Goal: Information Seeking & Learning: Learn about a topic

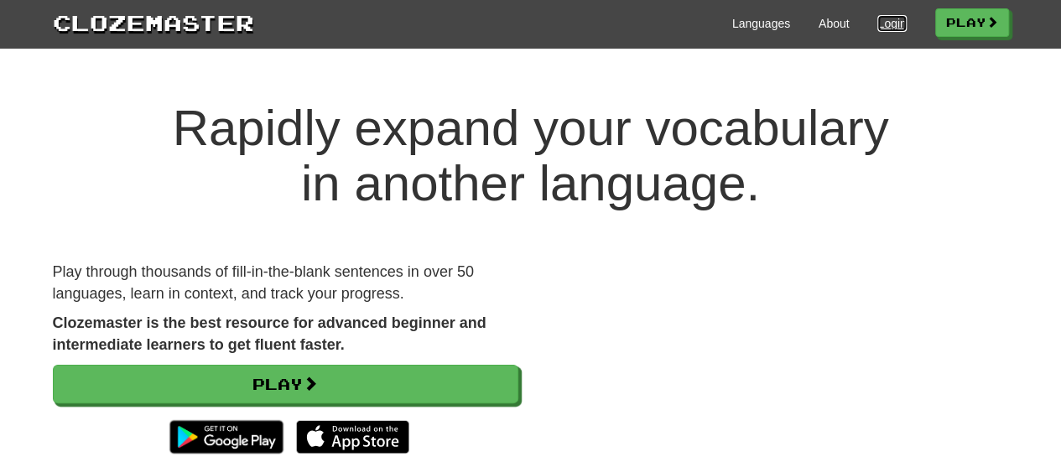
click at [881, 28] on link "Login" at bounding box center [891, 23] width 29 height 17
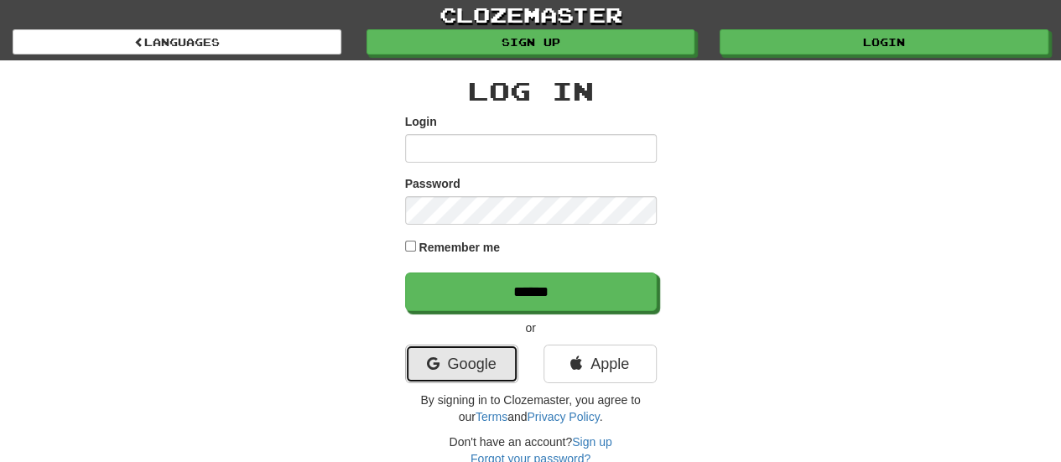
click at [451, 356] on link "Google" at bounding box center [461, 364] width 113 height 39
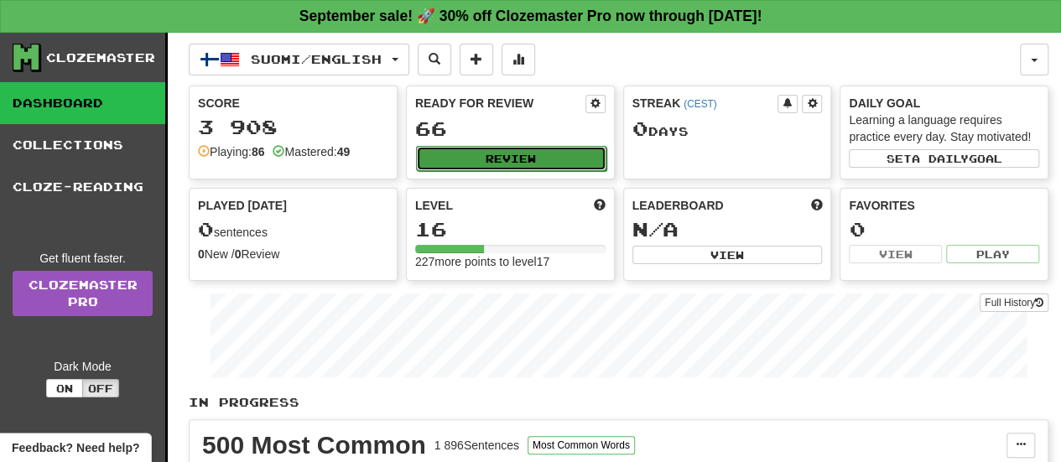
click at [460, 159] on button "Review" at bounding box center [511, 158] width 190 height 25
select select "**"
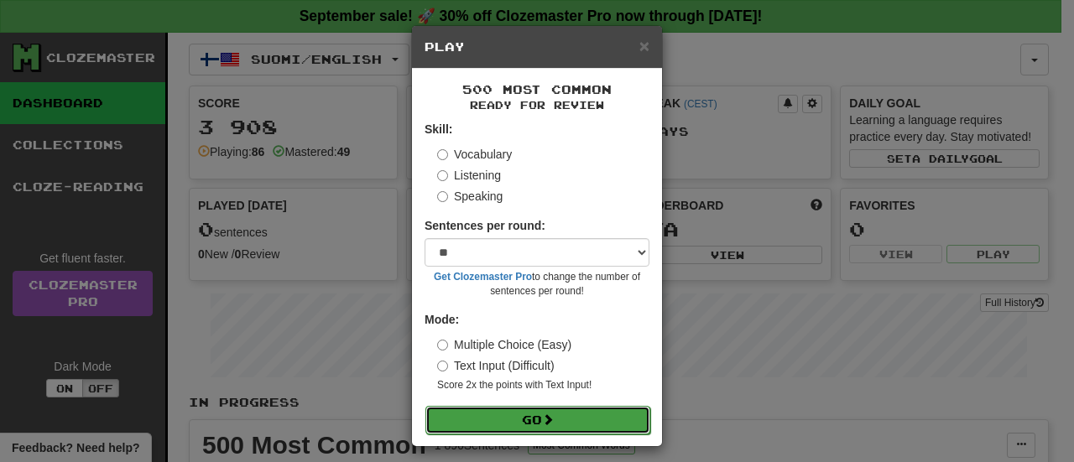
click at [512, 420] on button "Go" at bounding box center [537, 420] width 225 height 29
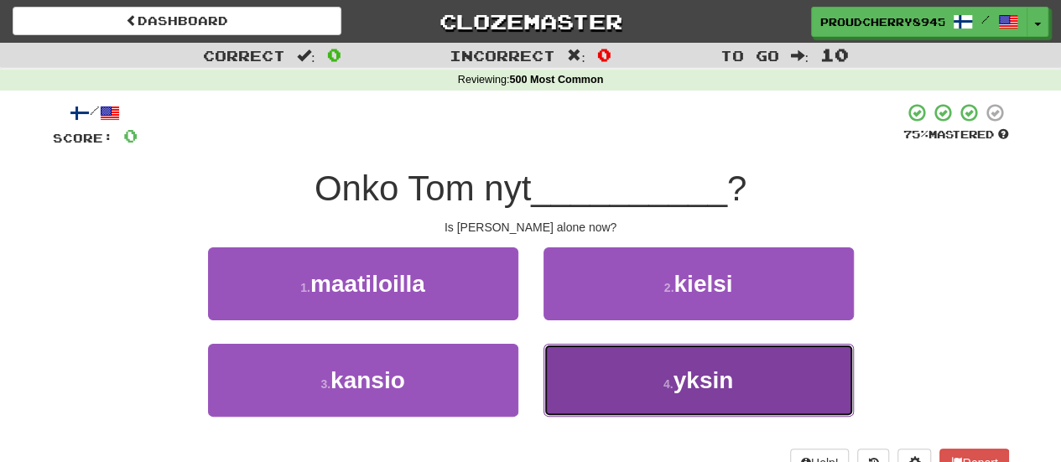
click at [627, 390] on button "4 . yksin" at bounding box center [699, 380] width 310 height 73
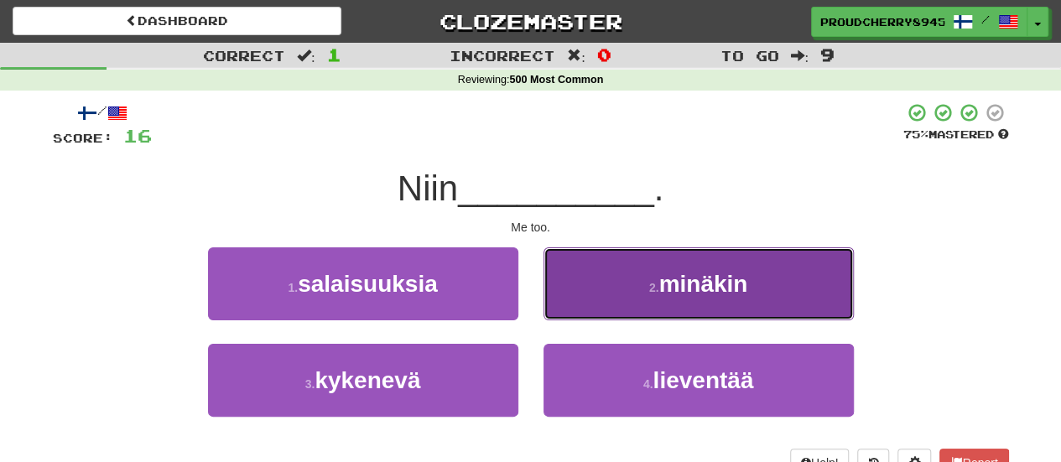
click at [684, 282] on span "minäkin" at bounding box center [702, 284] width 89 height 26
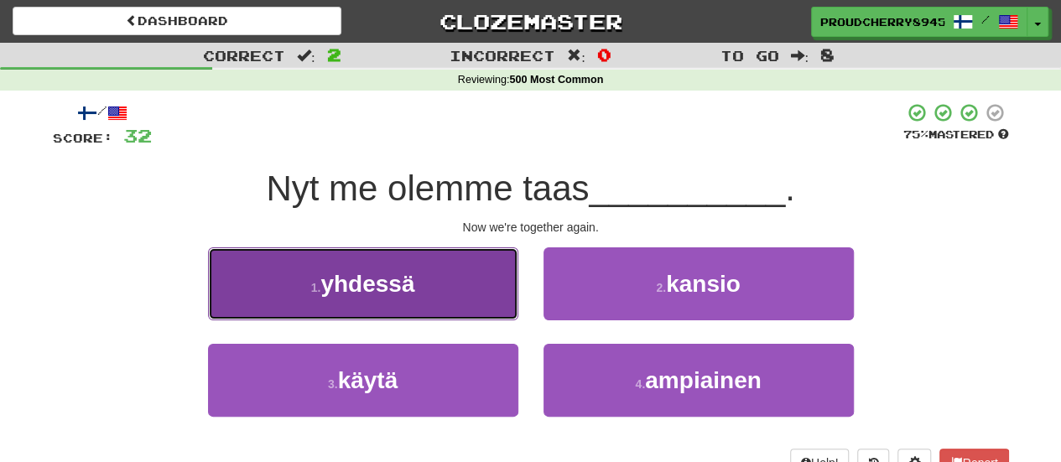
click at [369, 284] on span "yhdessä" at bounding box center [367, 284] width 94 height 26
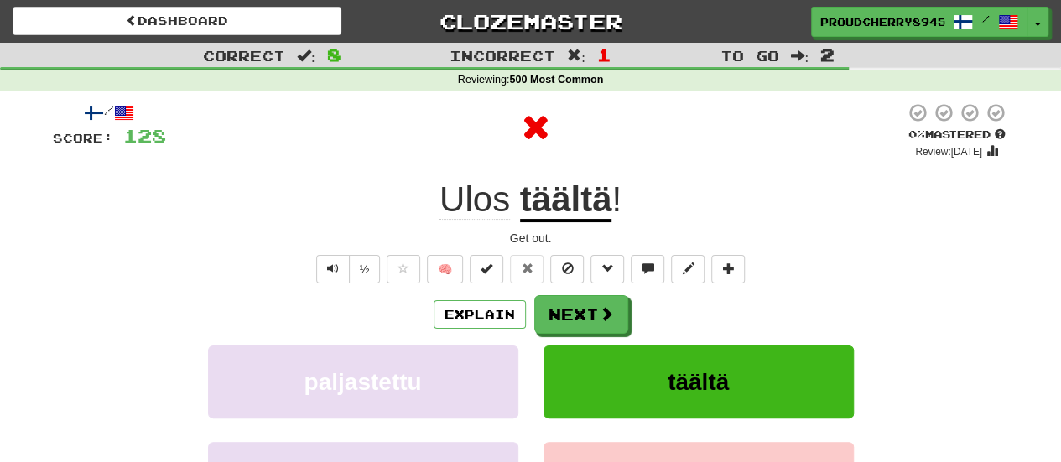
click at [570, 198] on u "täältä" at bounding box center [566, 200] width 92 height 43
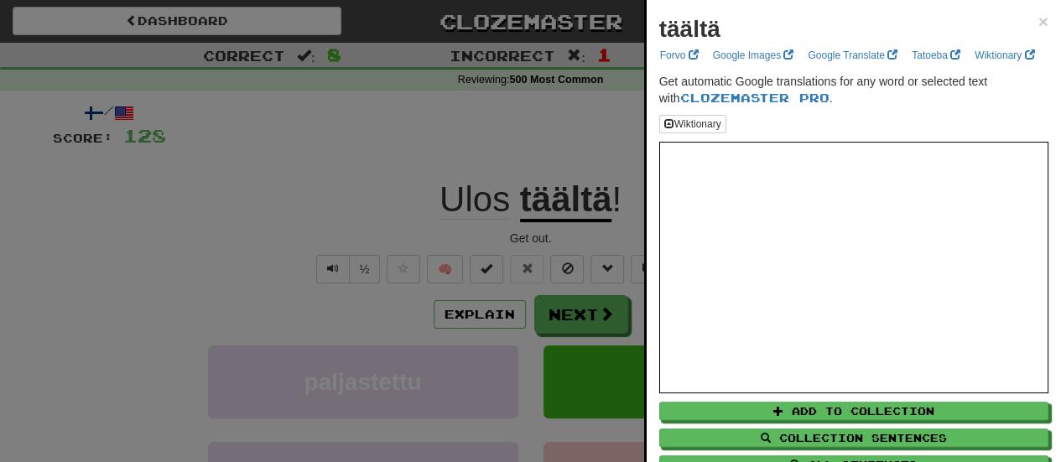
click at [263, 266] on div at bounding box center [530, 231] width 1061 height 462
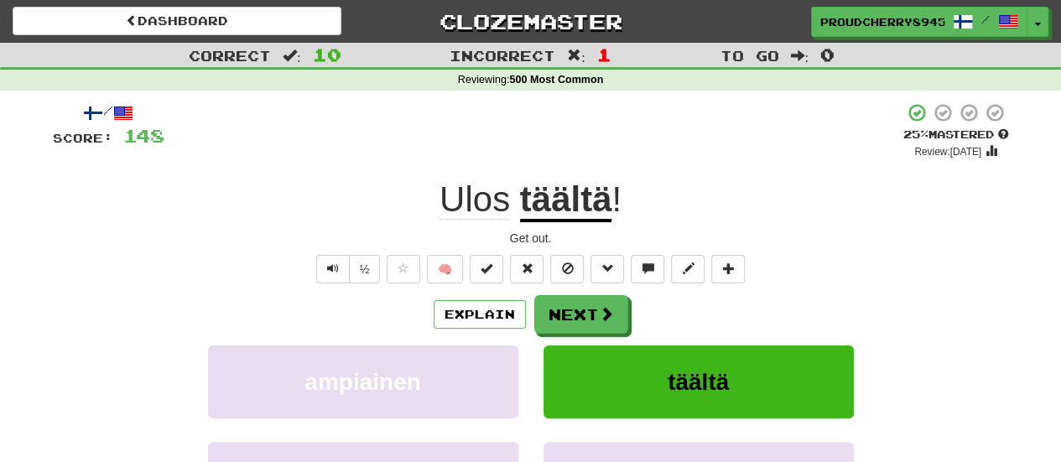
click at [469, 204] on span "Ulos" at bounding box center [475, 199] width 70 height 40
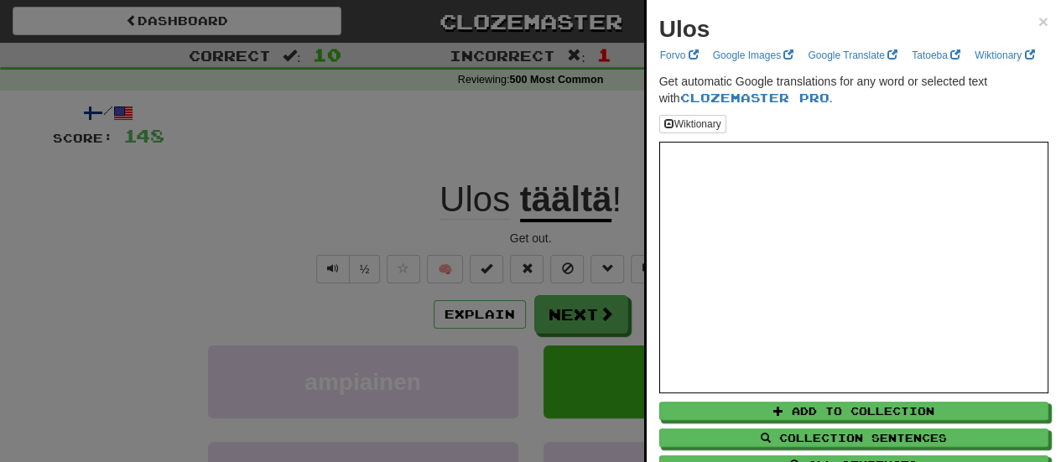
click at [138, 283] on div at bounding box center [530, 231] width 1061 height 462
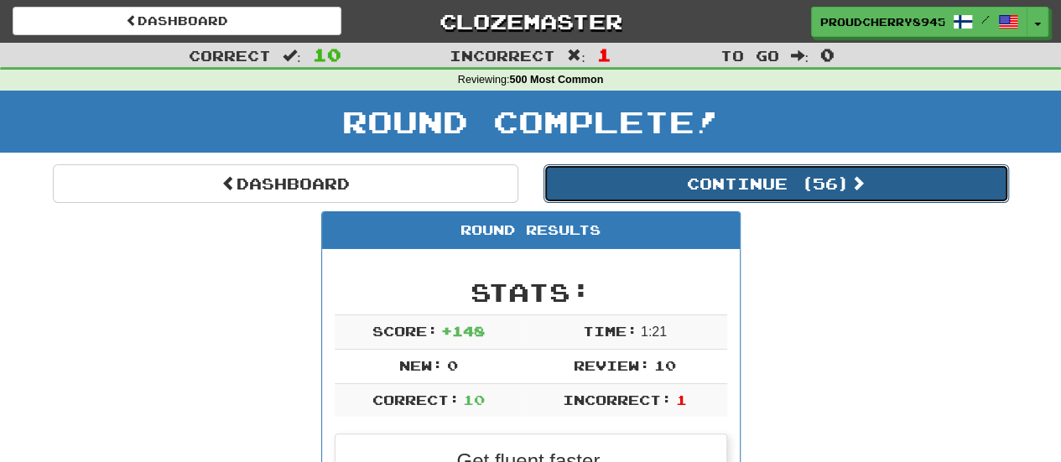
click at [792, 189] on button "Continue ( 56 )" at bounding box center [777, 183] width 466 height 39
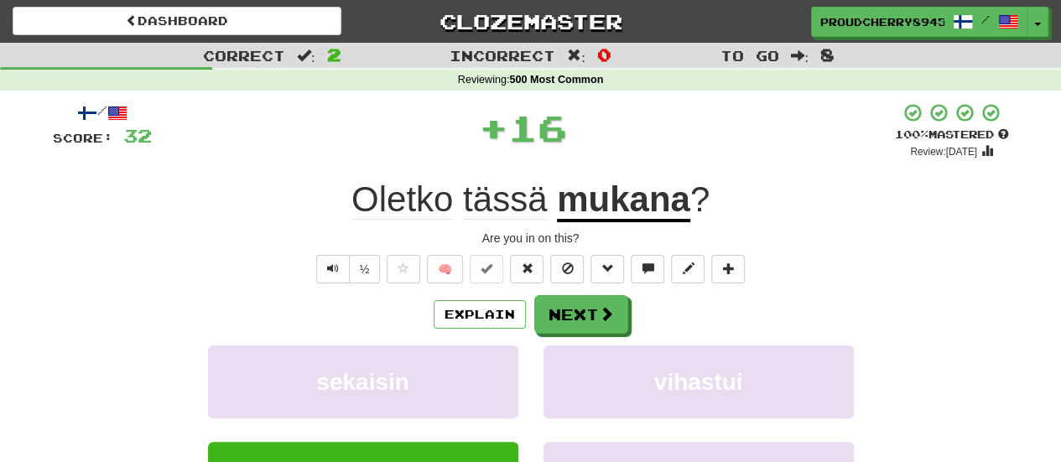
click at [618, 189] on u "mukana" at bounding box center [623, 200] width 133 height 43
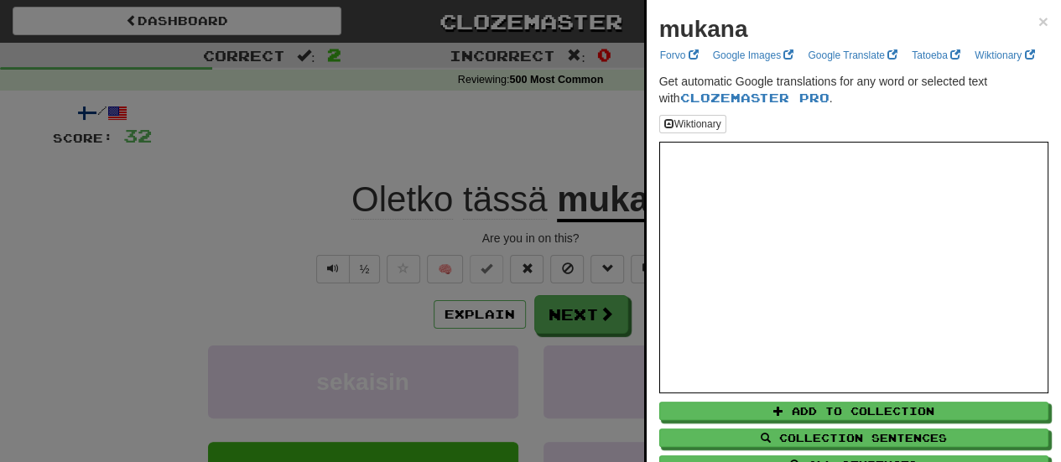
click at [242, 254] on div at bounding box center [530, 231] width 1061 height 462
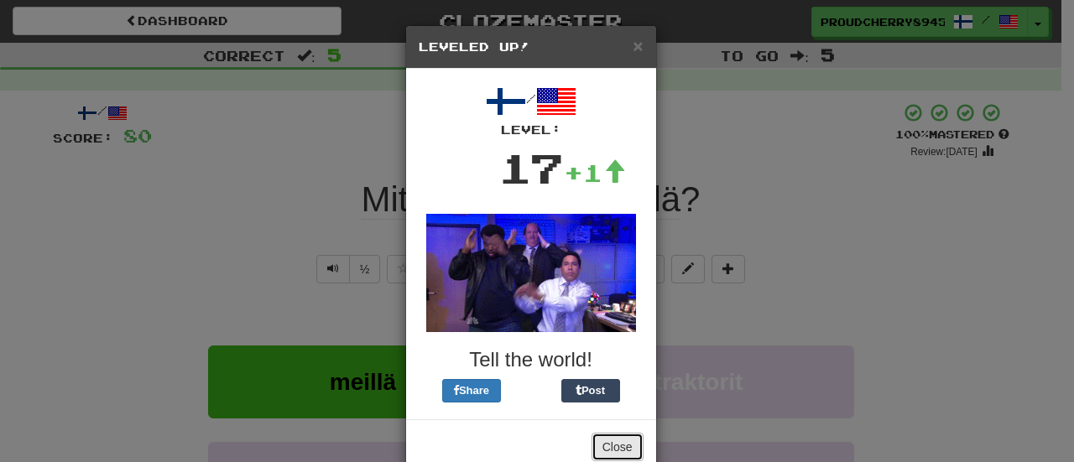
click at [609, 440] on button "Close" at bounding box center [617, 447] width 52 height 29
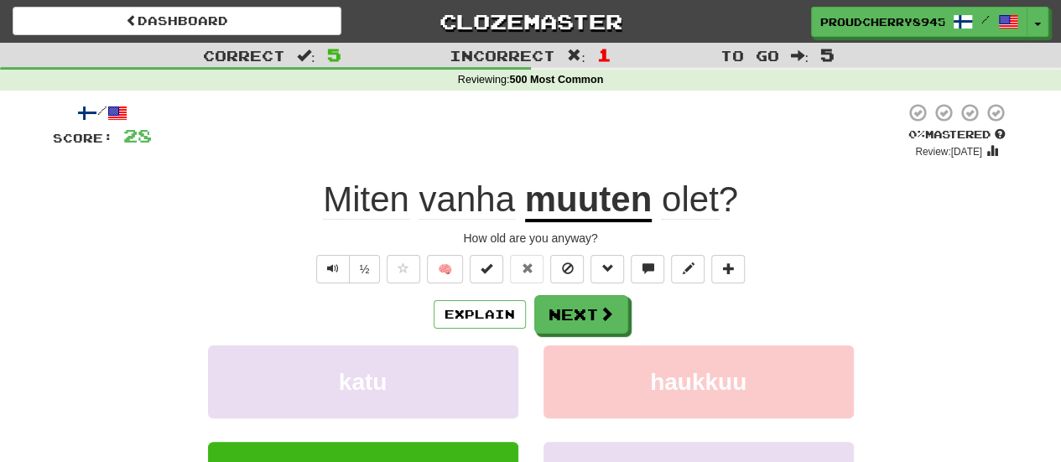
click at [590, 204] on u "muuten" at bounding box center [588, 200] width 127 height 43
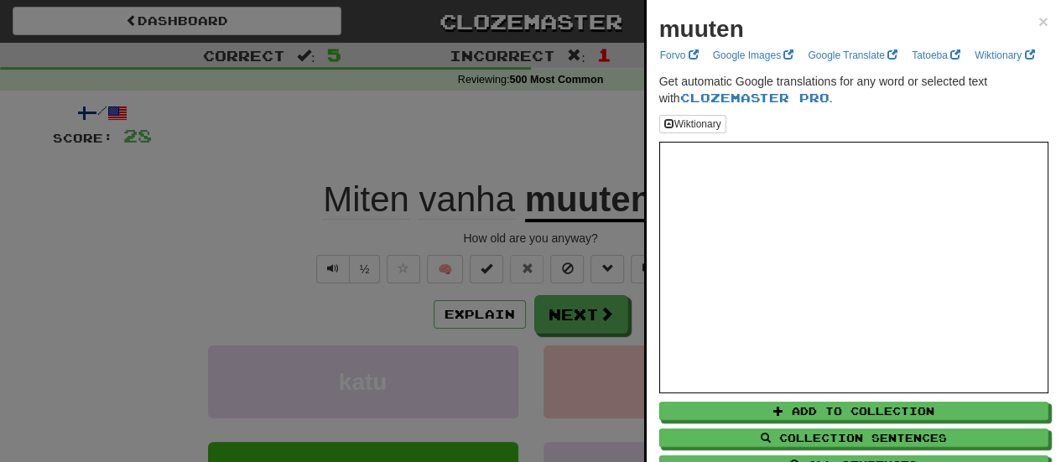
click at [201, 273] on div at bounding box center [530, 231] width 1061 height 462
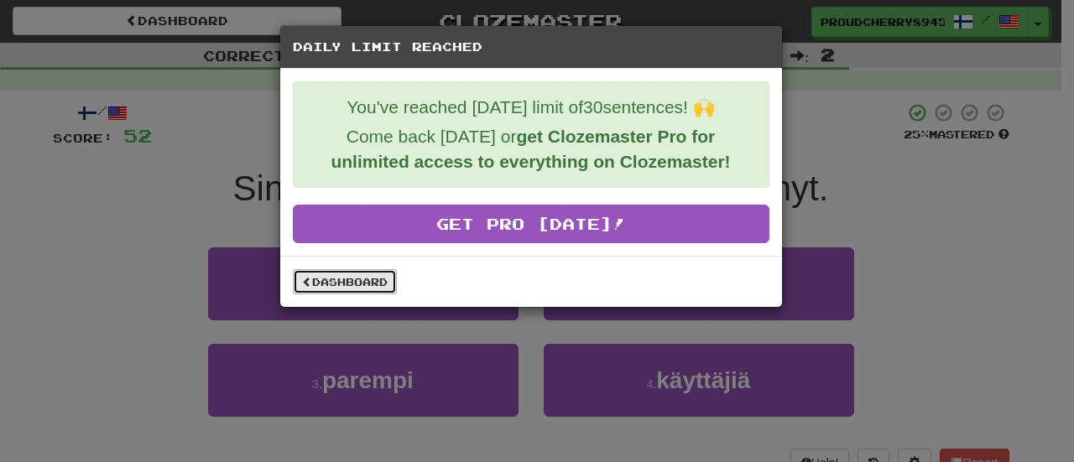
click at [331, 274] on link "Dashboard" at bounding box center [345, 281] width 104 height 25
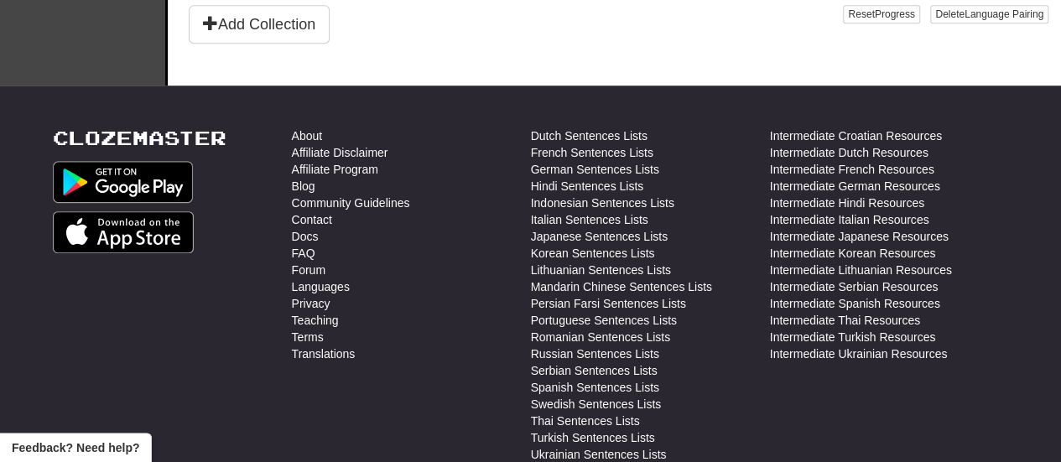
scroll to position [603, 0]
click at [851, 162] on link "Intermediate French Resources" at bounding box center [852, 170] width 164 height 17
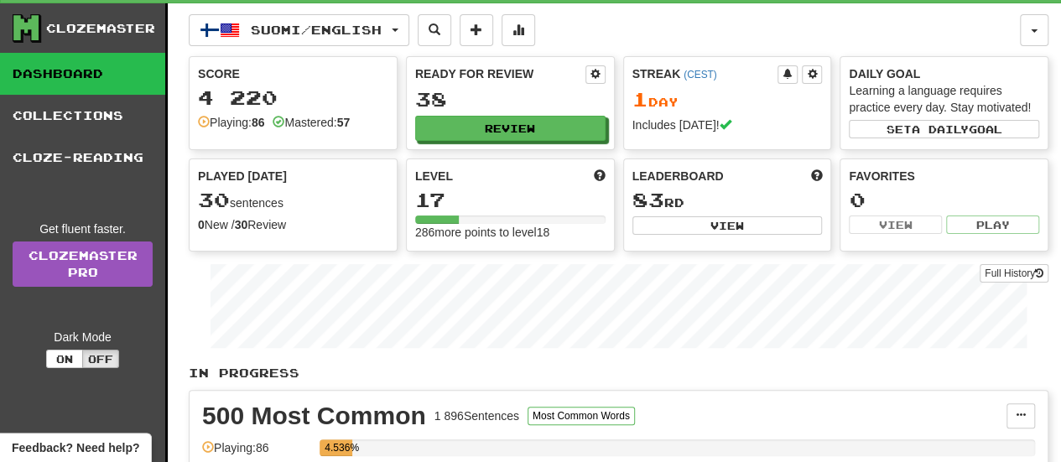
scroll to position [0, 0]
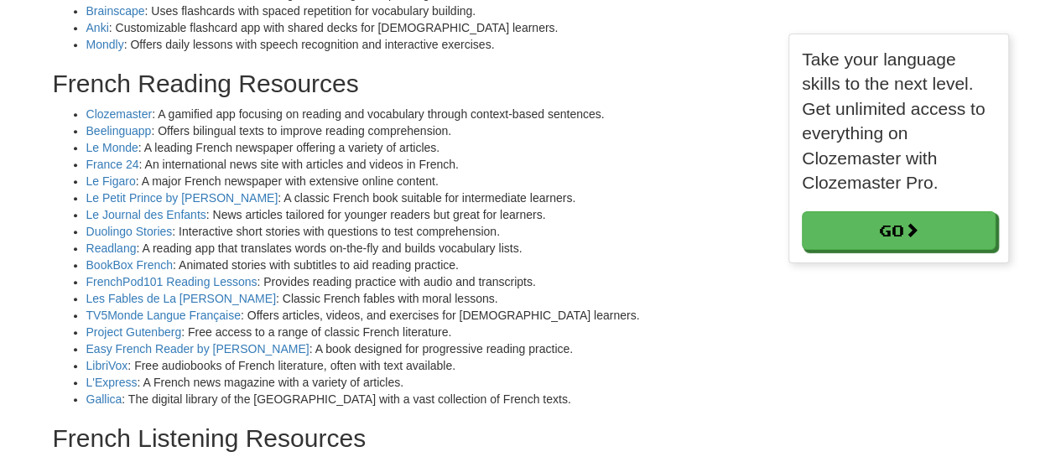
scroll to position [455, 0]
